Goal: Information Seeking & Learning: Learn about a topic

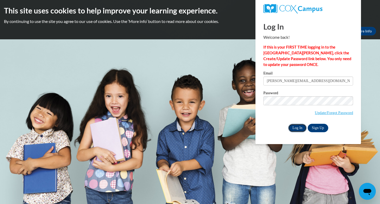
click at [296, 126] on input "Log In" at bounding box center [297, 128] width 18 height 8
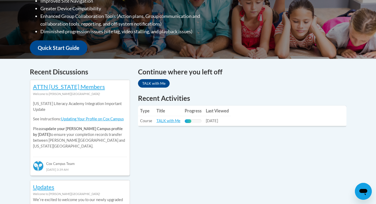
scroll to position [197, 0]
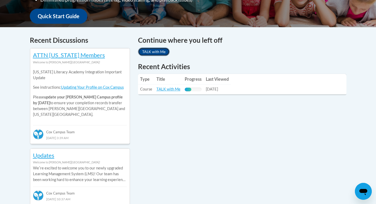
click at [153, 52] on link "TALK with Me" at bounding box center [154, 52] width 32 height 8
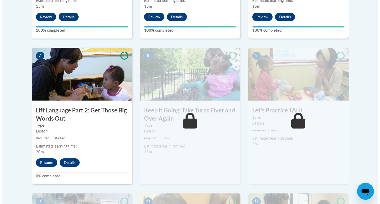
scroll to position [414, 0]
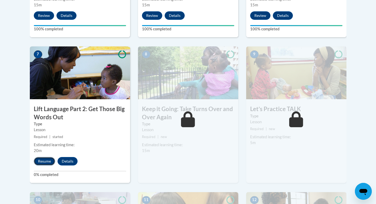
click at [44, 160] on button "Resume" at bounding box center [44, 161] width 21 height 8
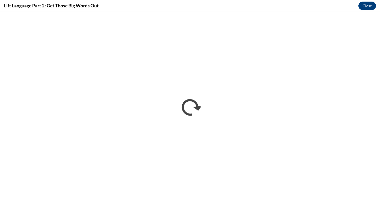
scroll to position [0, 0]
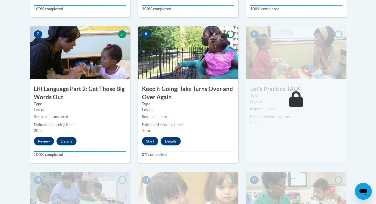
scroll to position [435, 0]
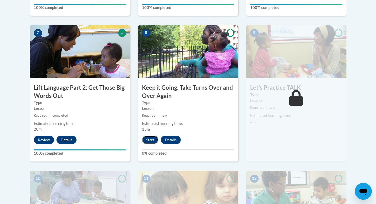
click at [149, 137] on button "Start" at bounding box center [150, 140] width 16 height 8
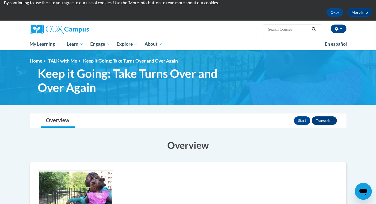
scroll to position [19, 0]
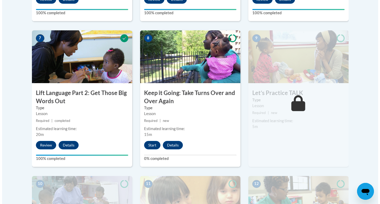
scroll to position [431, 0]
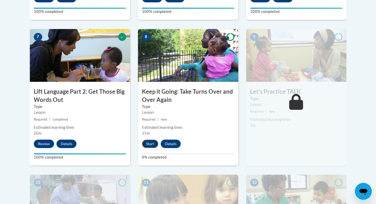
click at [148, 144] on button "Start" at bounding box center [150, 144] width 16 height 8
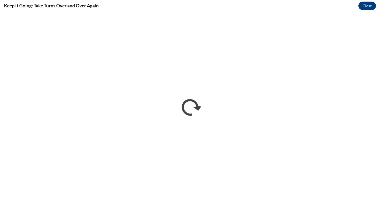
scroll to position [0, 0]
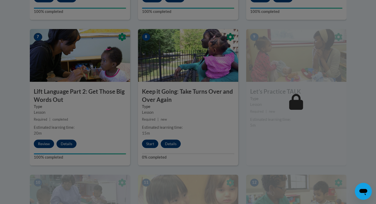
click at [151, 143] on div at bounding box center [188, 102] width 376 height 204
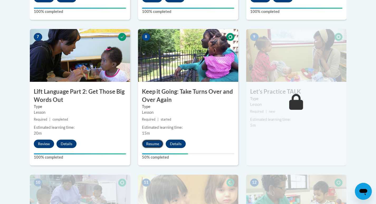
click at [155, 144] on button "Resume" at bounding box center [152, 144] width 21 height 8
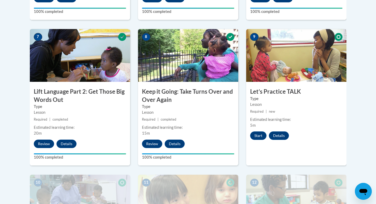
click at [250, 134] on div "Start Details Feedback" at bounding box center [270, 135] width 49 height 8
click at [261, 133] on button "Start" at bounding box center [258, 135] width 16 height 8
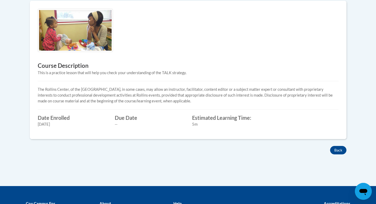
scroll to position [189, 0]
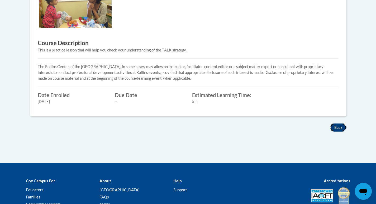
click at [334, 129] on button "Back" at bounding box center [338, 127] width 16 height 8
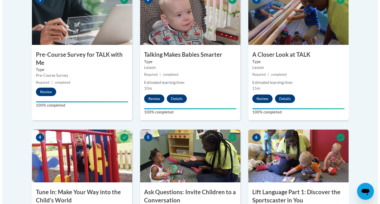
scroll to position [192, 0]
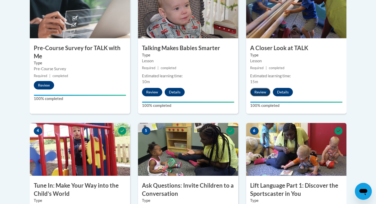
click at [262, 92] on button "Review" at bounding box center [260, 92] width 20 height 8
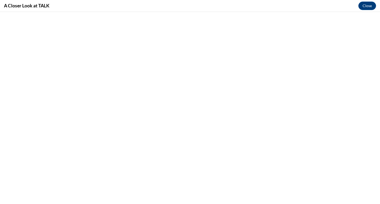
click at [0, 2] on div "A Closer Look at TALK Close" at bounding box center [190, 6] width 380 height 12
drag, startPoint x: 371, startPoint y: 4, endPoint x: 368, endPoint y: 5, distance: 2.8
click at [370, 4] on button "Close" at bounding box center [367, 6] width 18 height 8
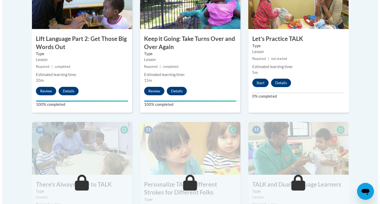
scroll to position [487, 0]
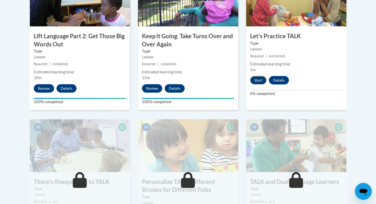
click at [259, 81] on button "Start" at bounding box center [258, 80] width 16 height 8
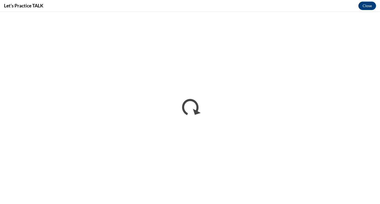
scroll to position [0, 0]
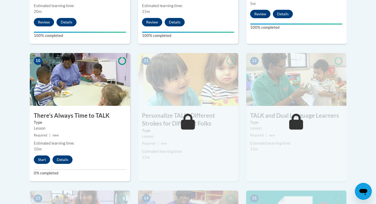
scroll to position [569, 0]
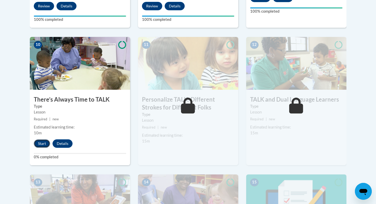
click at [42, 143] on button "Start" at bounding box center [42, 143] width 16 height 8
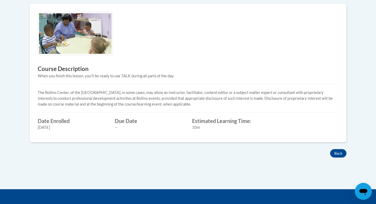
scroll to position [165, 0]
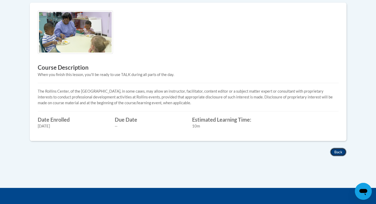
click at [336, 154] on button "Back" at bounding box center [338, 152] width 16 height 8
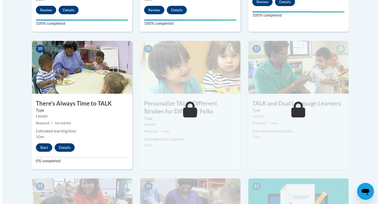
scroll to position [583, 0]
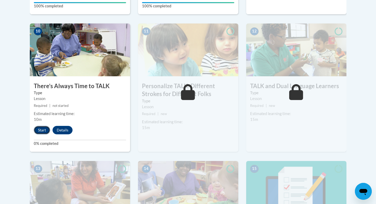
click at [42, 129] on button "Start" at bounding box center [42, 130] width 16 height 8
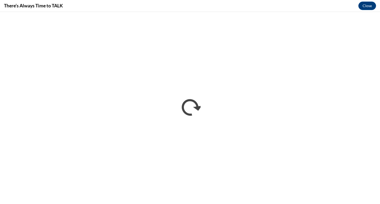
scroll to position [0, 0]
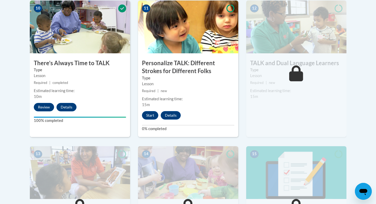
scroll to position [608, 0]
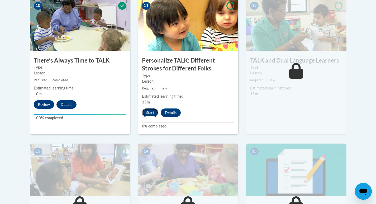
click at [151, 111] on button "Start" at bounding box center [150, 112] width 16 height 8
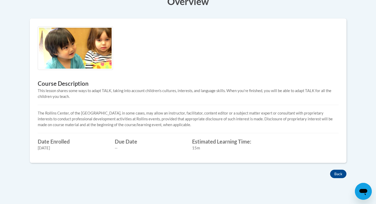
scroll to position [159, 0]
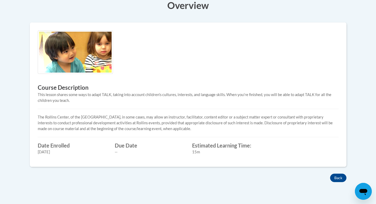
click at [342, 170] on div "Course Description This lesson shares some ways to adapt TALK, taking into acco…" at bounding box center [188, 97] width 317 height 151
drag, startPoint x: 339, startPoint y: 175, endPoint x: 337, endPoint y: 178, distance: 3.6
click at [338, 177] on div "Overview Course Description This lesson shares some ways to adapt TALK, taking …" at bounding box center [188, 87] width 325 height 189
click at [336, 178] on button "Back" at bounding box center [338, 178] width 16 height 8
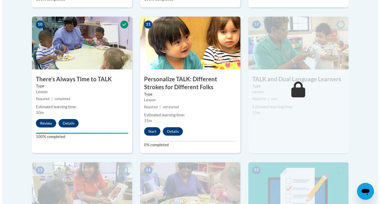
scroll to position [592, 0]
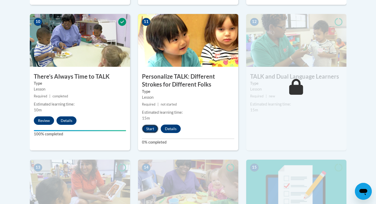
click at [147, 126] on button "Start" at bounding box center [150, 129] width 16 height 8
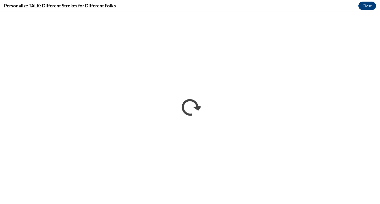
scroll to position [0, 0]
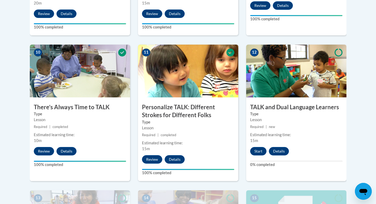
scroll to position [564, 0]
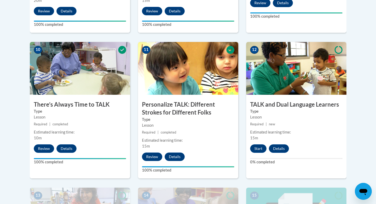
drag, startPoint x: 376, startPoint y: 115, endPoint x: 375, endPoint y: 121, distance: 6.1
drag, startPoint x: 375, startPoint y: 121, endPoint x: 376, endPoint y: 128, distance: 6.9
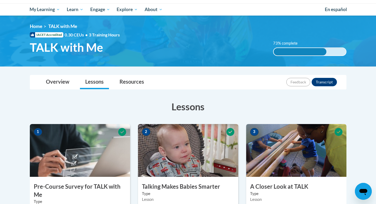
scroll to position [0, 0]
